Goal: Find specific page/section: Find specific page/section

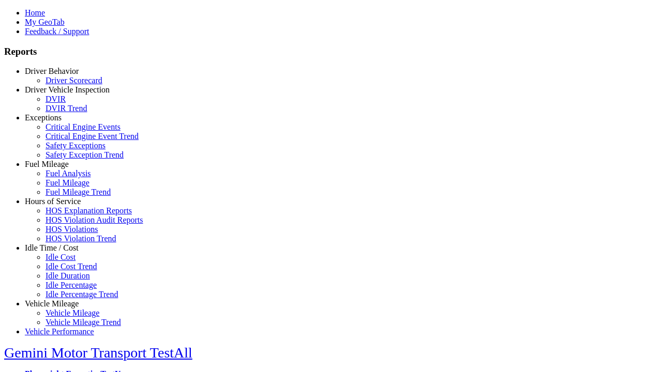
click at [59, 75] on link "Driver Behavior" at bounding box center [52, 71] width 54 height 9
click at [67, 85] on link "Driver Scorecard" at bounding box center [74, 80] width 57 height 9
